Goal: Task Accomplishment & Management: Manage account settings

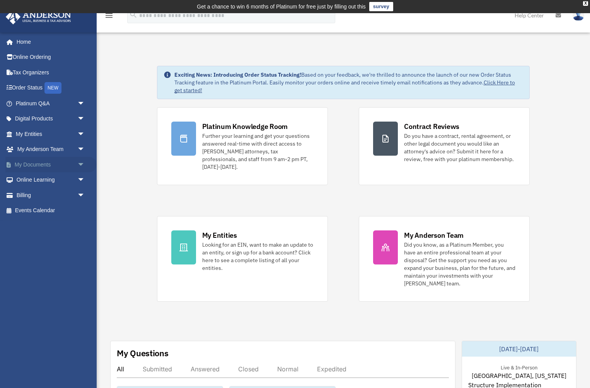
click at [45, 167] on link "My Documents arrow_drop_down" at bounding box center [50, 164] width 91 height 15
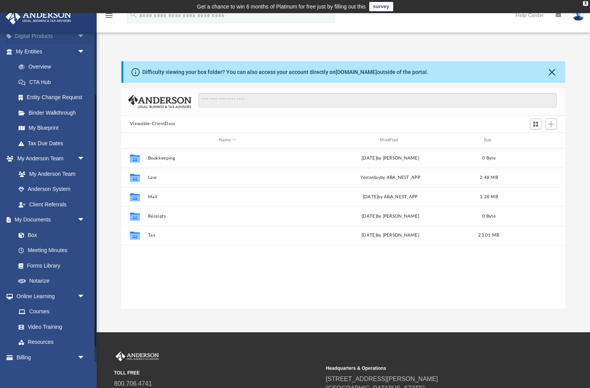
scroll to position [103, 0]
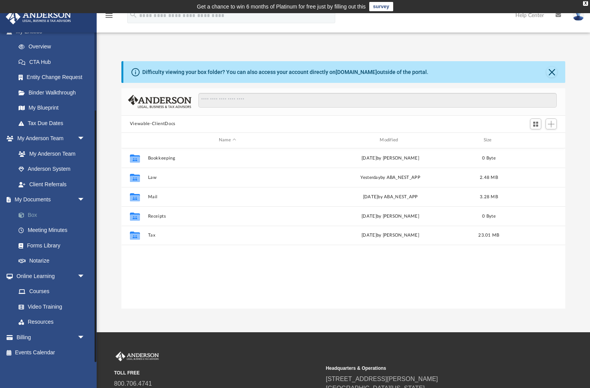
click at [35, 218] on link "Box" at bounding box center [54, 214] width 86 height 15
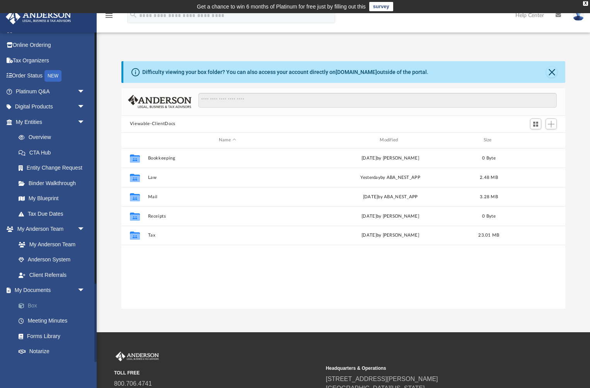
scroll to position [0, 0]
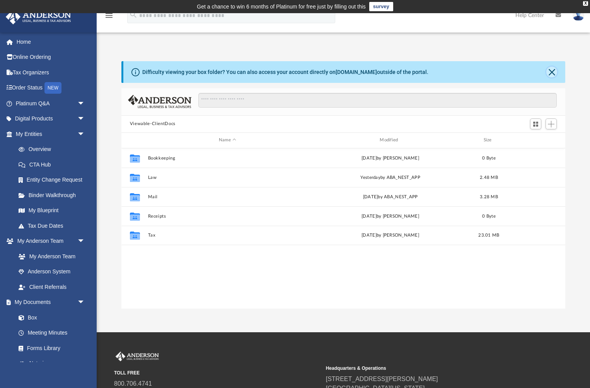
click at [553, 68] on button "Close" at bounding box center [552, 72] width 11 height 11
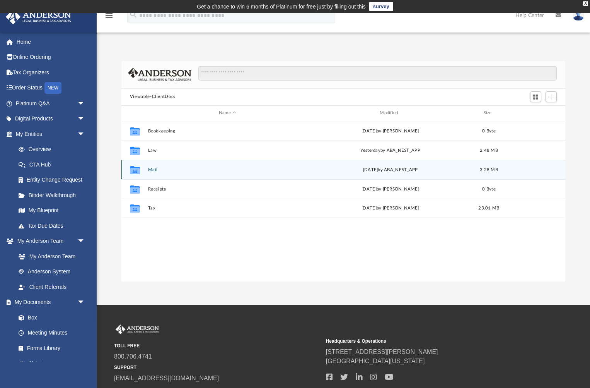
click at [344, 172] on div "Thu Jul 24 2025 by ABA_NEST_APP" at bounding box center [390, 169] width 159 height 7
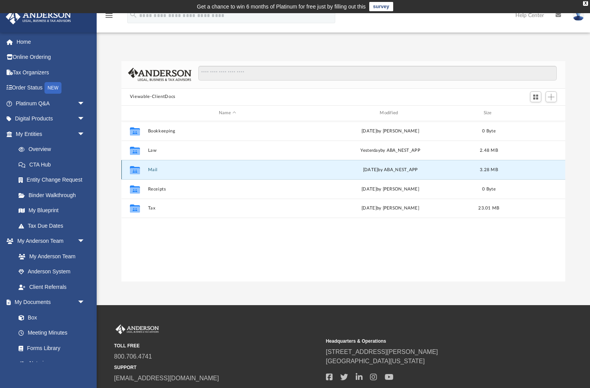
click at [344, 173] on div "Collaborated Folder Mail Thu Jul 24 2025 by ABA_NEST_APP 3.28 MB" at bounding box center [343, 169] width 444 height 19
click at [135, 169] on icon "grid" at bounding box center [135, 170] width 10 height 6
click at [403, 169] on div "Thu Jul 24 2025 by ABA_NEST_APP" at bounding box center [390, 169] width 159 height 7
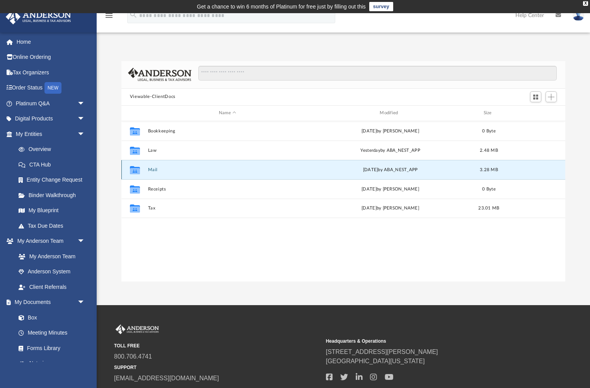
click at [403, 169] on div "Thu Jul 24 2025 by ABA_NEST_APP" at bounding box center [390, 169] width 159 height 7
click at [486, 171] on span "3.28 MB" at bounding box center [489, 169] width 18 height 4
click at [137, 166] on icon "grid" at bounding box center [135, 170] width 10 height 8
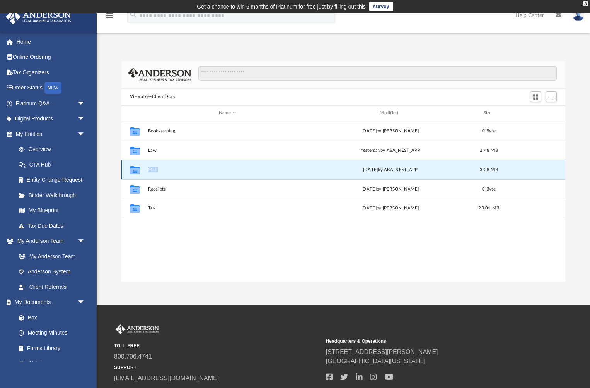
click at [137, 166] on icon "grid" at bounding box center [135, 170] width 10 height 8
click at [55, 274] on link "Anderson System" at bounding box center [54, 271] width 86 height 15
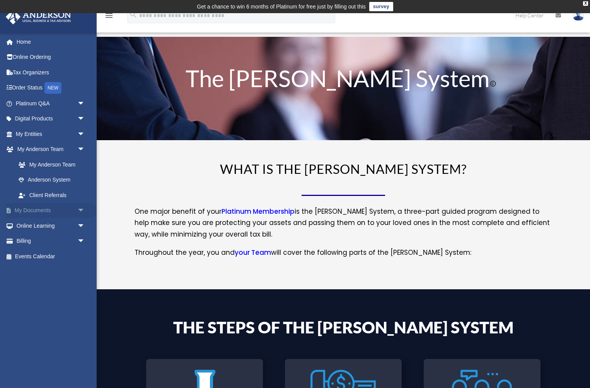
click at [43, 207] on link "My Documents arrow_drop_down" at bounding box center [50, 210] width 91 height 15
click at [78, 210] on span "arrow_drop_down" at bounding box center [84, 211] width 15 height 16
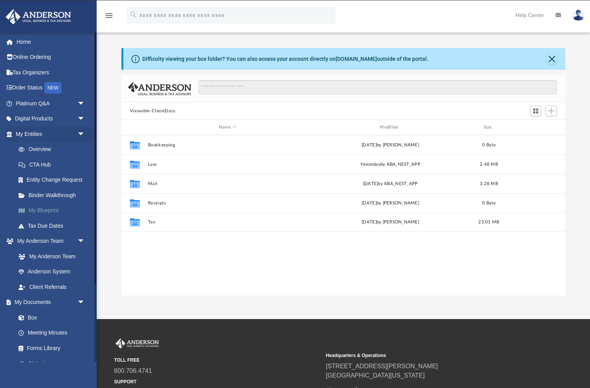
scroll to position [176, 444]
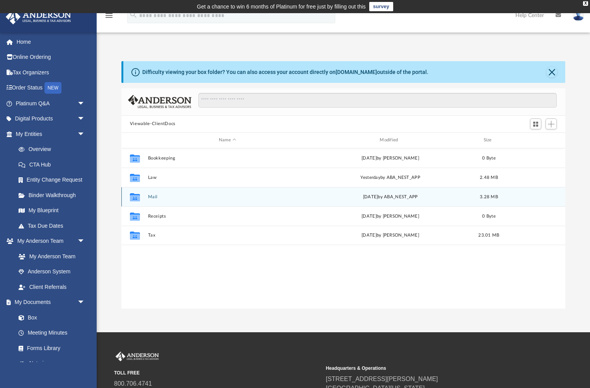
click at [136, 198] on icon "grid" at bounding box center [135, 197] width 10 height 8
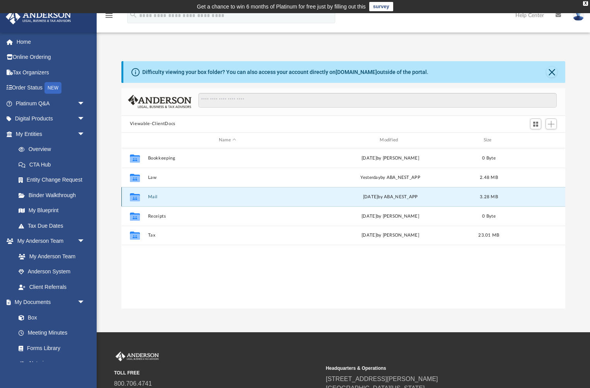
click at [152, 199] on div "Collaborated Folder Mail [DATE] by ABA_NEST_APP 3.28 MB" at bounding box center [343, 196] width 444 height 19
click at [366, 196] on div "[DATE] by ABA_NEST_APP" at bounding box center [390, 196] width 159 height 7
click at [482, 200] on div "Collaborated Folder Mail [DATE] by ABA_NEST_APP 3.28 MB" at bounding box center [343, 196] width 444 height 19
click at [552, 70] on button "Close" at bounding box center [552, 72] width 11 height 11
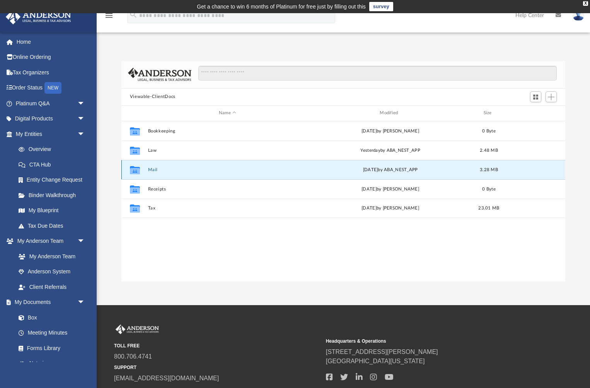
click at [429, 171] on div "Thu Jul 24 2025 by ABA_NEST_APP" at bounding box center [390, 169] width 159 height 7
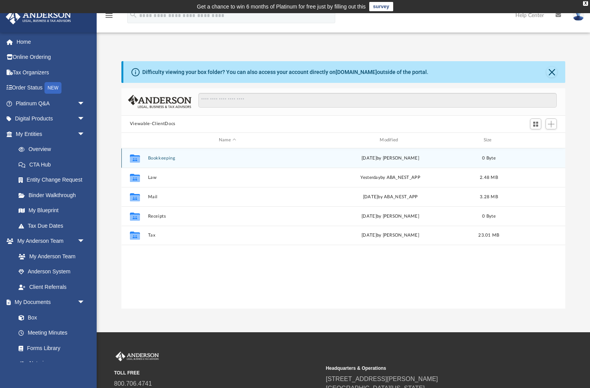
scroll to position [0, 0]
